Goal: Task Accomplishment & Management: Complete application form

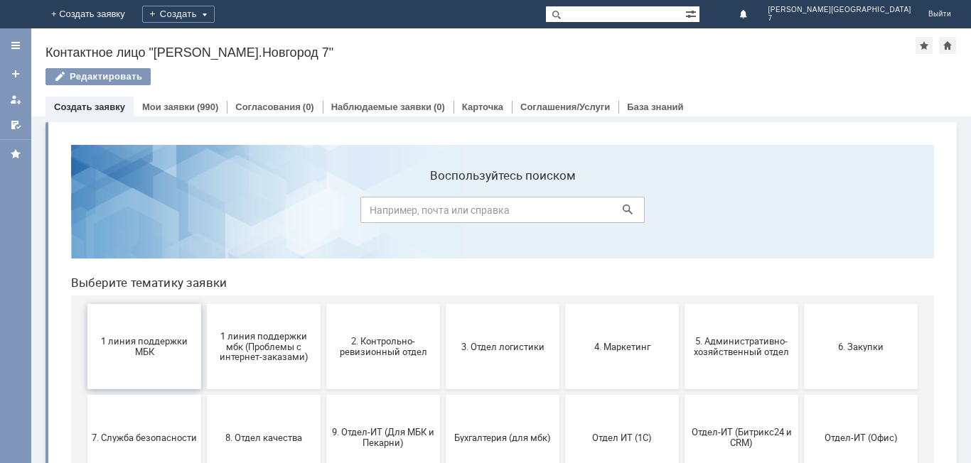
click at [120, 350] on span "1 линия поддержки МБК" at bounding box center [144, 346] width 105 height 21
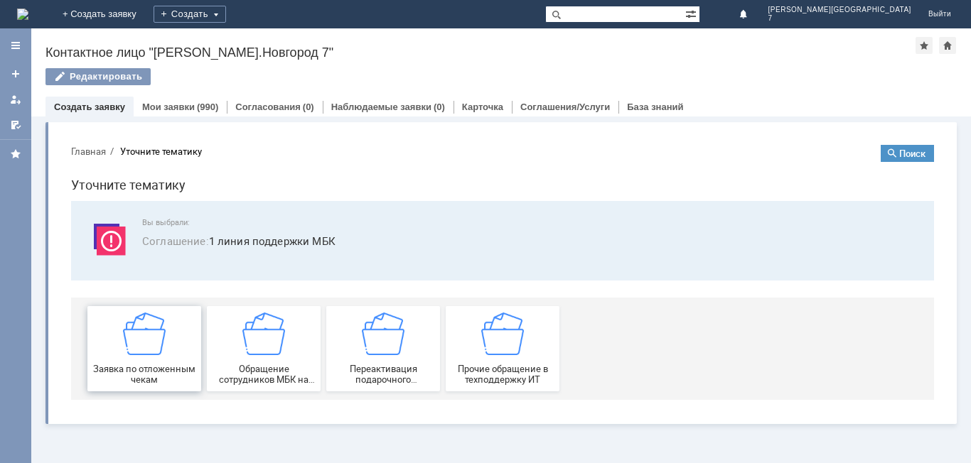
click at [123, 349] on img at bounding box center [144, 334] width 43 height 43
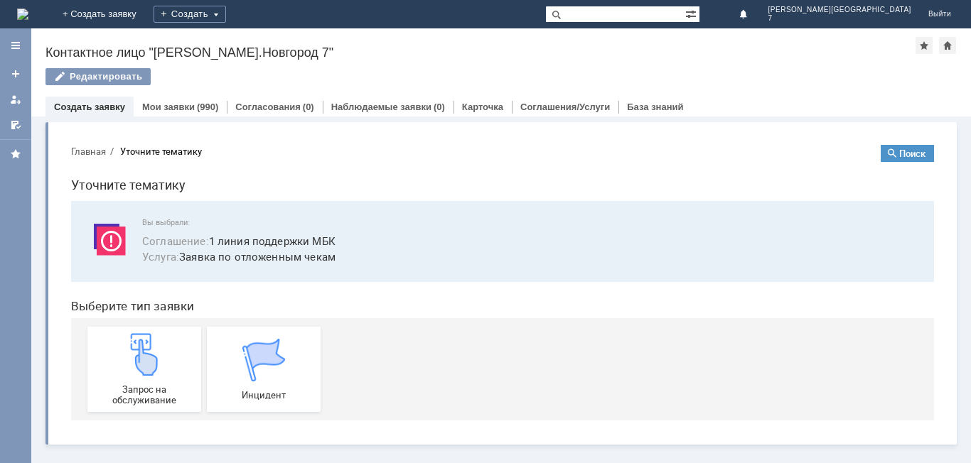
click at [124, 349] on img at bounding box center [144, 354] width 43 height 43
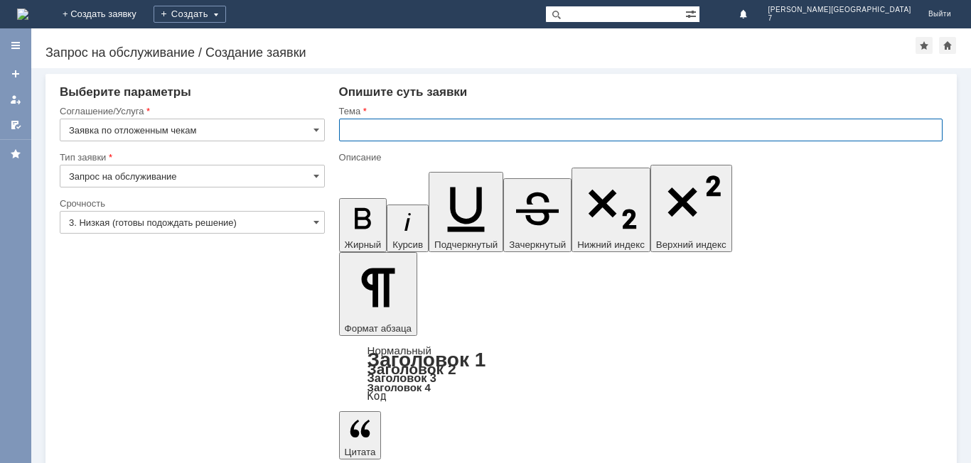
click at [352, 133] on input "text" at bounding box center [640, 130] width 603 height 23
click at [404, 131] on input "Отложенный чеки" at bounding box center [640, 130] width 603 height 23
click at [458, 129] on input "Отложенные чеки" at bounding box center [640, 130] width 603 height 23
type input "Отложенные чеки НН7"
